Goal: Complete application form

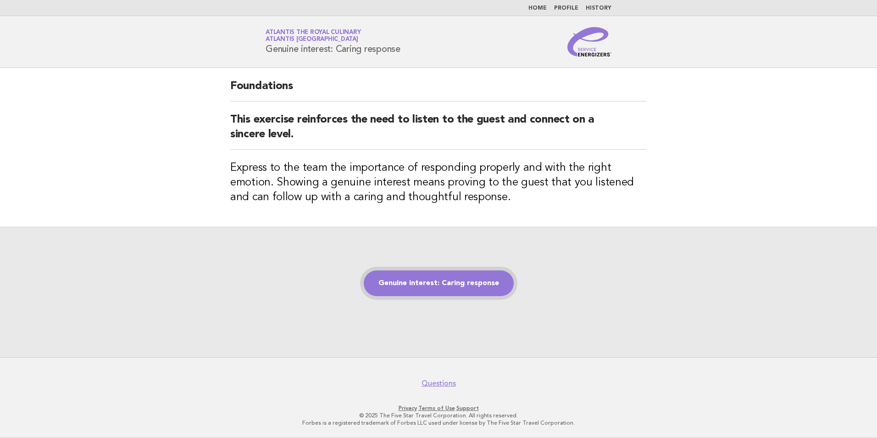
click at [434, 285] on link "Genuine interest: Caring response" at bounding box center [439, 283] width 150 height 26
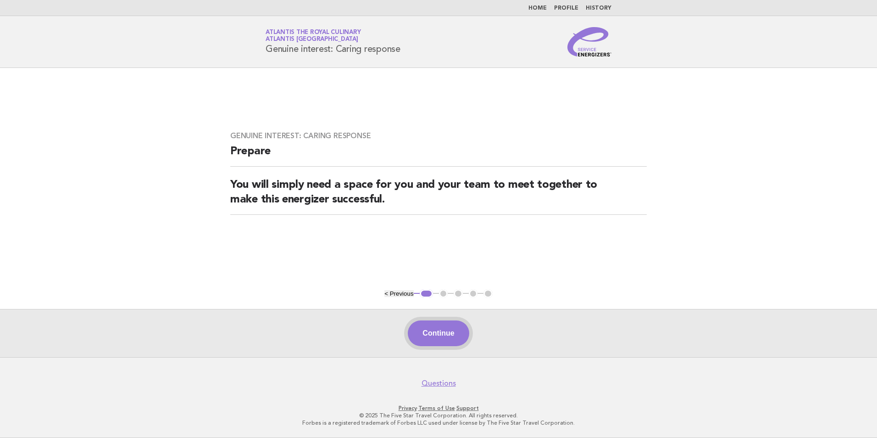
click at [434, 330] on button "Continue" at bounding box center [438, 333] width 61 height 26
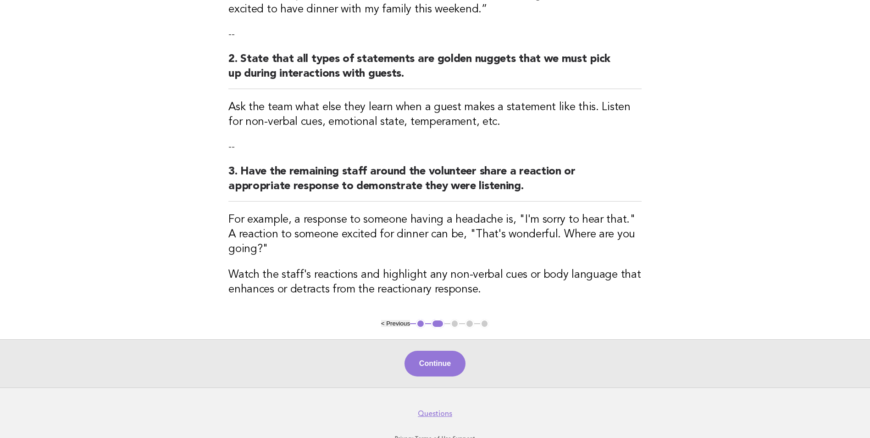
scroll to position [229, 0]
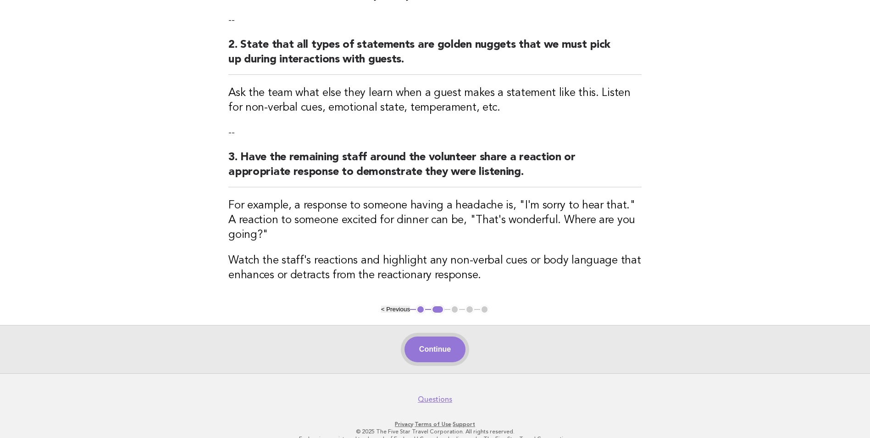
click at [432, 336] on button "Continue" at bounding box center [435, 349] width 61 height 26
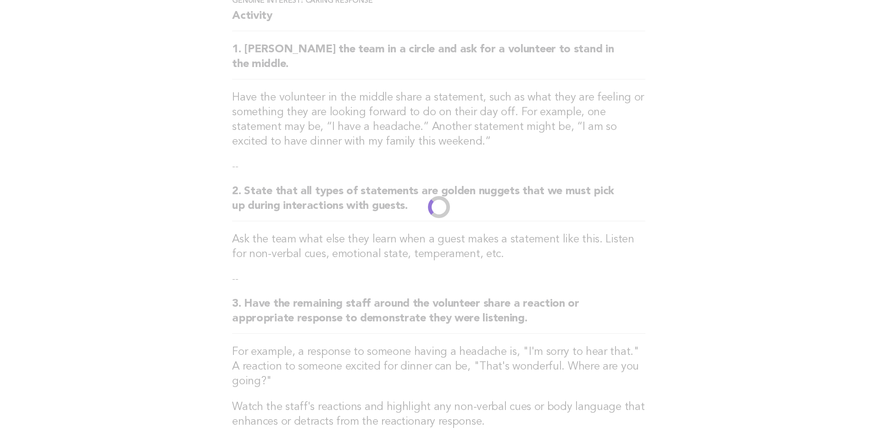
scroll to position [0, 0]
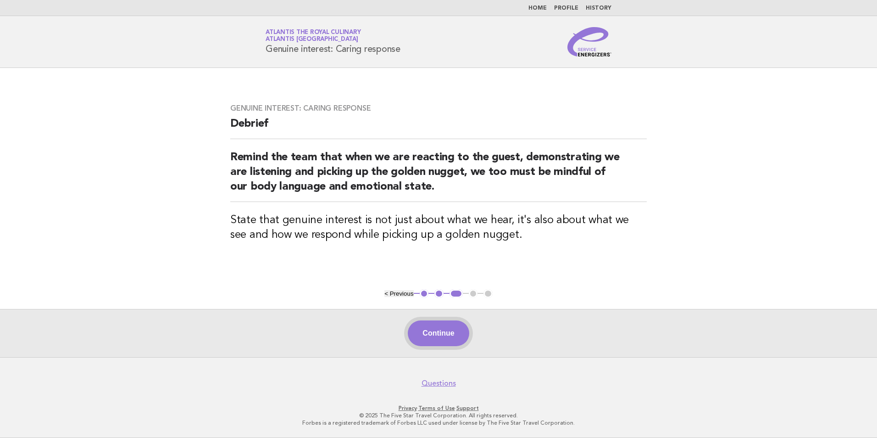
click at [448, 334] on button "Continue" at bounding box center [438, 333] width 61 height 26
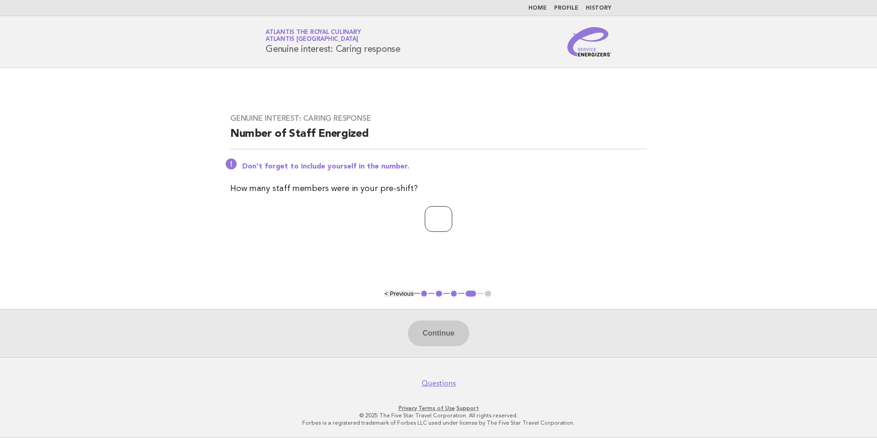
click at [429, 228] on input "number" at bounding box center [439, 219] width 28 height 26
type input "*"
click at [450, 337] on button "Continue" at bounding box center [438, 333] width 61 height 26
